Goal: Communication & Community: Answer question/provide support

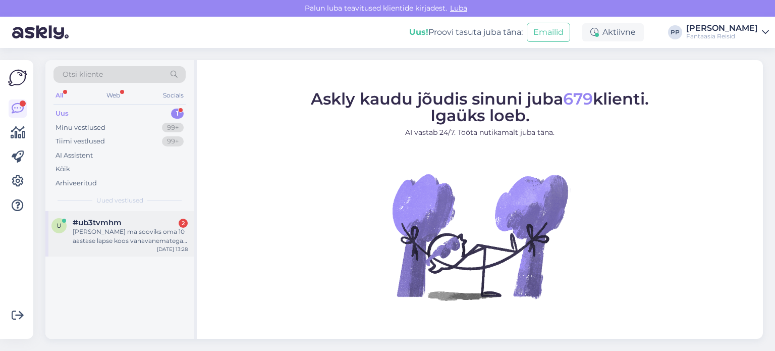
click at [136, 237] on div "Nimelt ma sooviks oma 10 aastase lapse koos vanavanematega reisile saata ja nad…" at bounding box center [130, 236] width 115 height 18
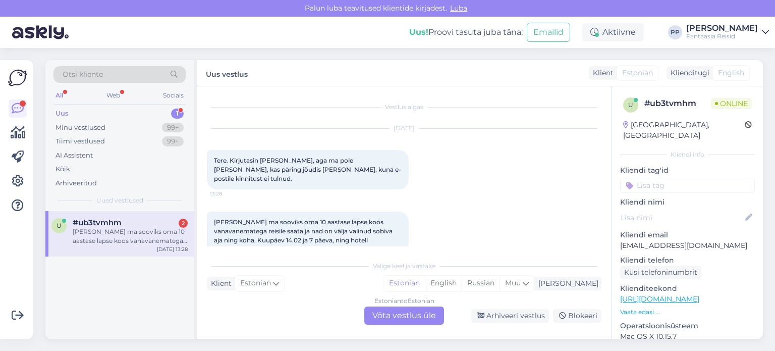
scroll to position [21, 0]
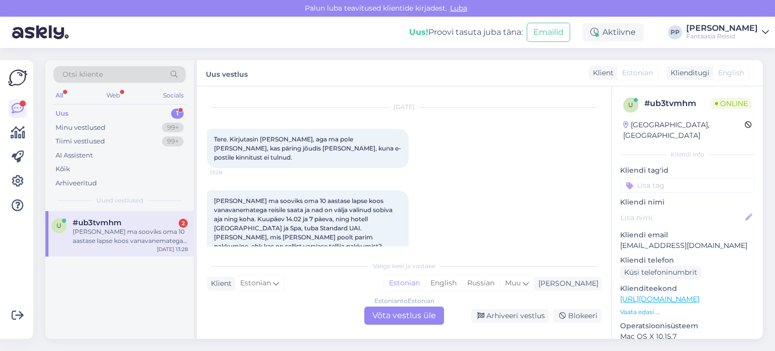
click at [414, 314] on div "Estonian to Estonian Võta vestlus üle" at bounding box center [404, 315] width 80 height 18
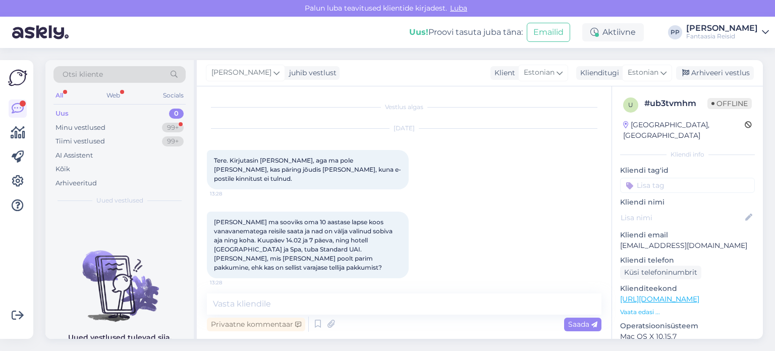
scroll to position [39, 0]
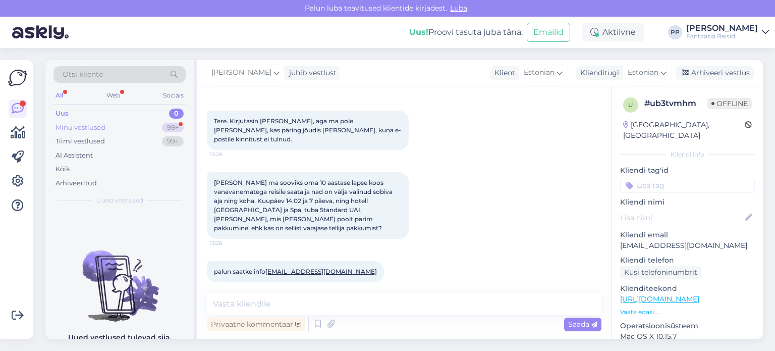
click at [88, 125] on div "Minu vestlused" at bounding box center [80, 128] width 50 height 10
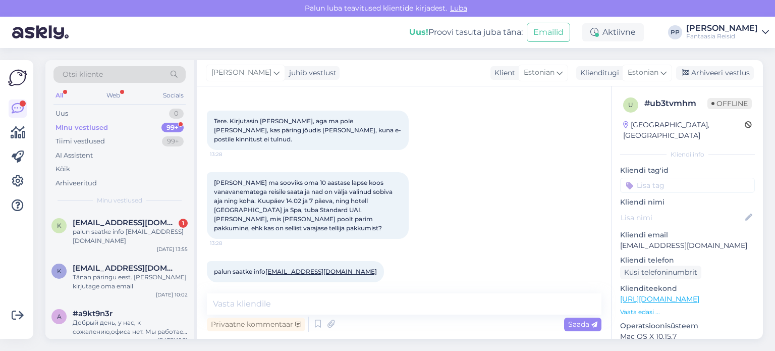
scroll to position [39, 0]
click at [159, 230] on div "palun saatke info kuulpak@hot.ee" at bounding box center [130, 236] width 115 height 18
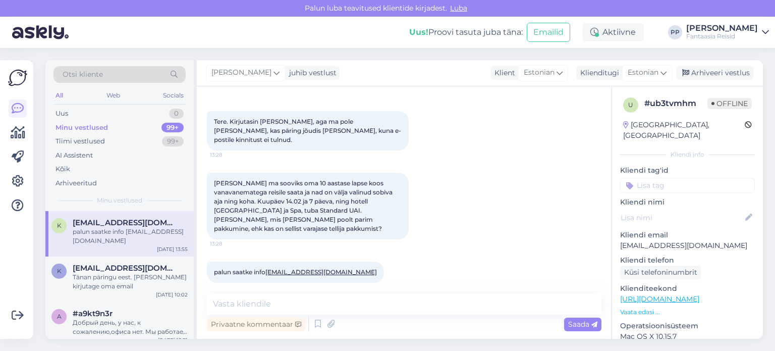
scroll to position [39, 0]
click at [137, 263] on div "kuulpak@hot.ee" at bounding box center [130, 267] width 115 height 9
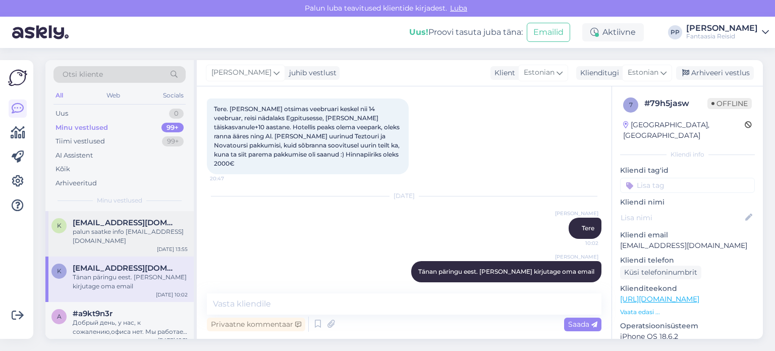
click at [132, 233] on div "palun saatke info kuulpak@hot.ee" at bounding box center [130, 236] width 115 height 18
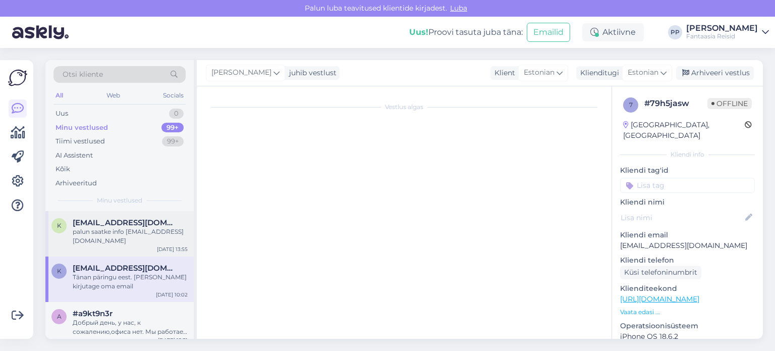
scroll to position [39, 0]
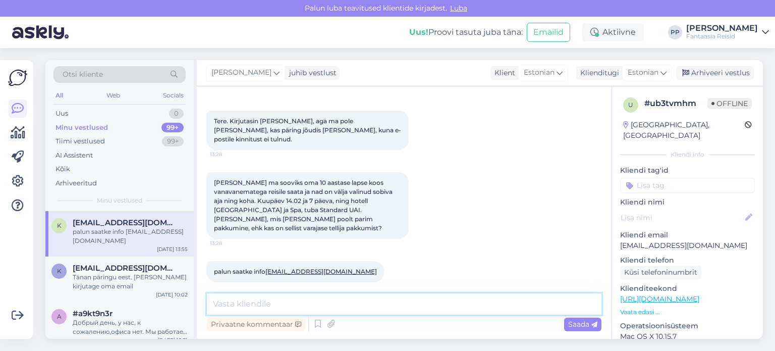
click at [275, 301] on textarea at bounding box center [404, 303] width 394 height 21
type textarea "Tere"
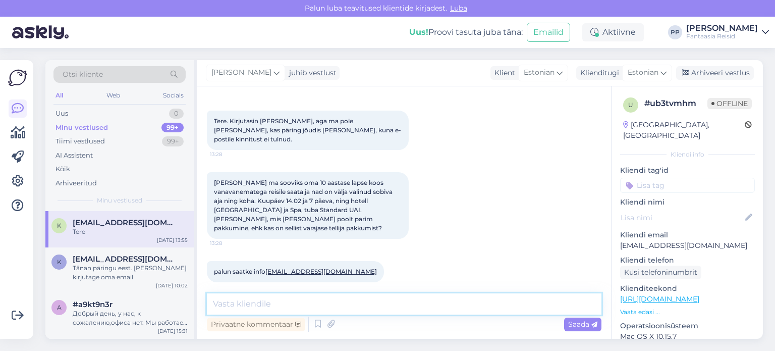
scroll to position [83, 0]
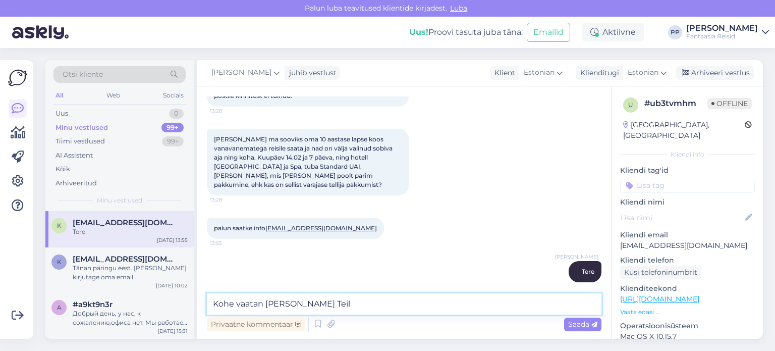
type textarea "Kohe vaatan ja saadan Teile"
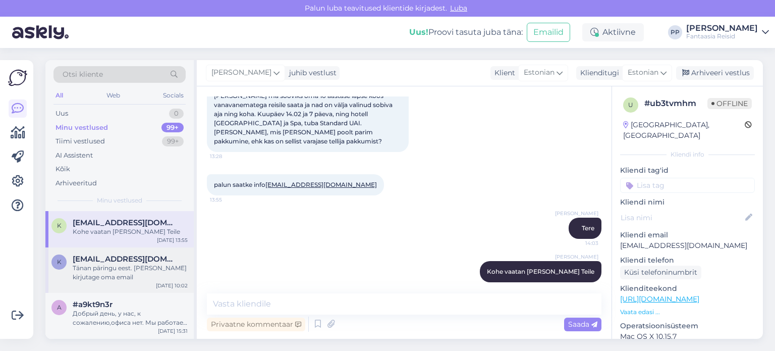
click at [81, 268] on div "Tänan päringu eest. Palun kirjutage oma email" at bounding box center [130, 272] width 115 height 18
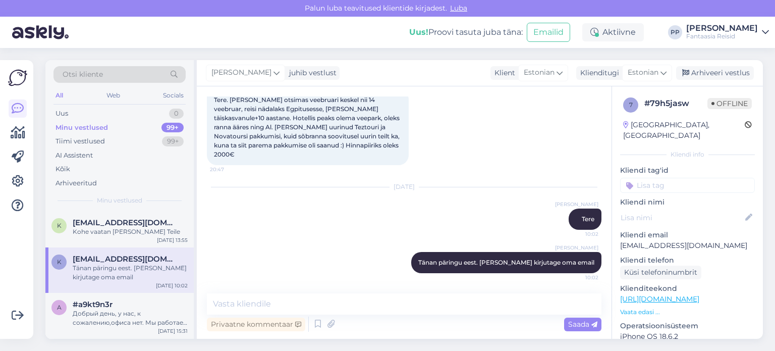
scroll to position [95, 0]
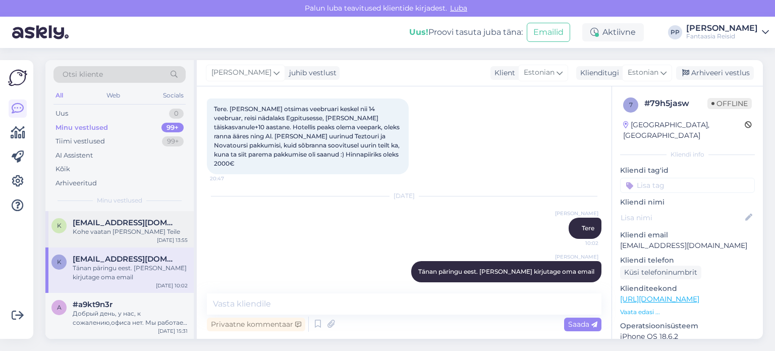
click at [121, 231] on div "Kohe vaatan ja saadan Teile" at bounding box center [130, 231] width 115 height 9
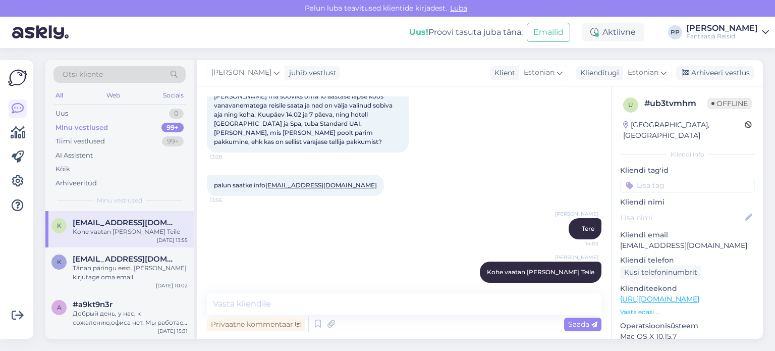
scroll to position [75, 0]
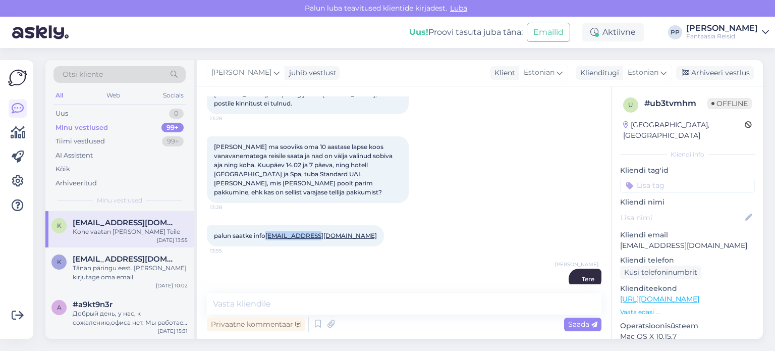
drag, startPoint x: 319, startPoint y: 225, endPoint x: 268, endPoint y: 226, distance: 51.0
click at [268, 226] on div "palun saatke info kuulpak@hot.ee 13:55" at bounding box center [295, 235] width 177 height 21
copy link "kuulpak@hot.ee"
click at [479, 153] on div "Nimelt ma sooviks oma 10 aastase lapse koos vanavanematega reisile saata ja nad…" at bounding box center [404, 169] width 394 height 89
click at [285, 299] on textarea at bounding box center [404, 303] width 394 height 21
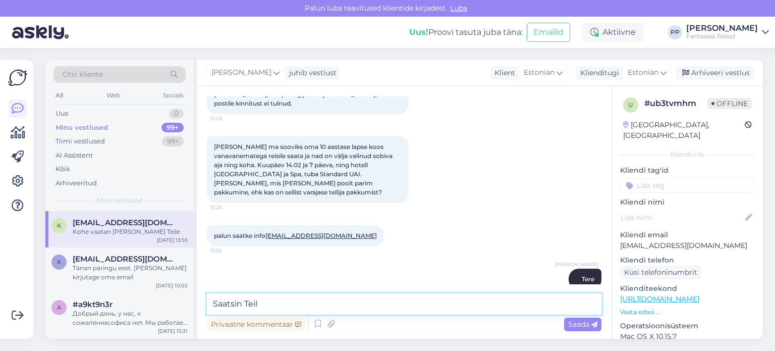
type textarea "Saatsin Teile"
